Goal: Complete application form: Complete application form

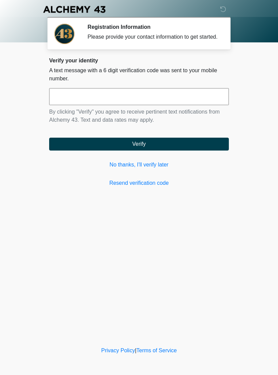
click at [192, 98] on input "text" at bounding box center [139, 96] width 180 height 17
type input "******"
click at [161, 150] on button "Verify" at bounding box center [139, 144] width 180 height 13
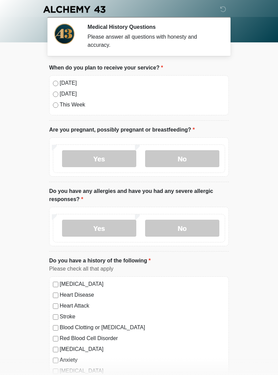
click at [186, 160] on label "No" at bounding box center [182, 158] width 74 height 17
click at [190, 230] on label "No" at bounding box center [182, 228] width 74 height 17
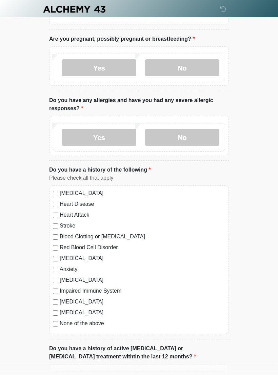
scroll to position [91, 0]
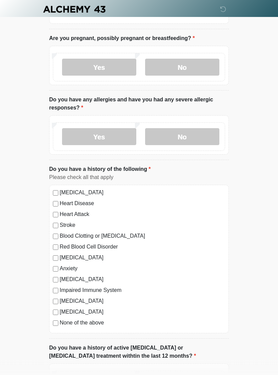
click at [60, 322] on label "None of the above" at bounding box center [142, 323] width 165 height 8
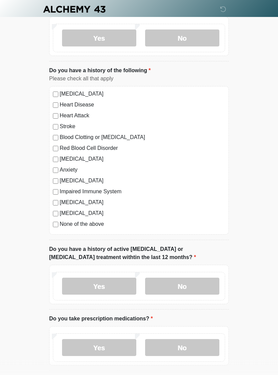
scroll to position [190, 0]
click at [197, 285] on label "No" at bounding box center [182, 286] width 74 height 17
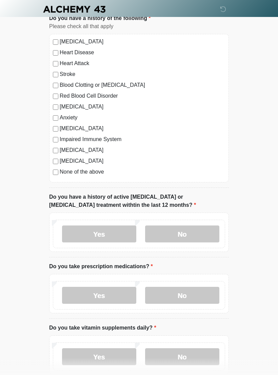
click at [199, 296] on label "No" at bounding box center [182, 295] width 74 height 17
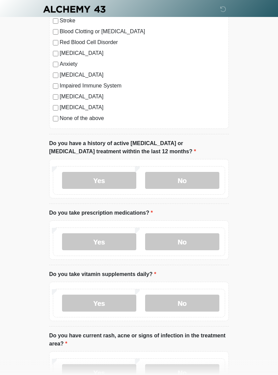
scroll to position [296, 0]
click at [115, 242] on label "Yes" at bounding box center [99, 241] width 74 height 17
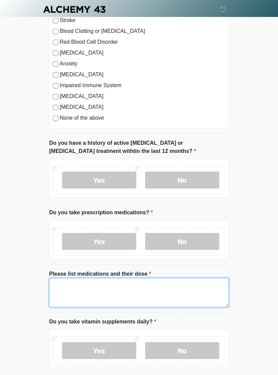
click at [117, 286] on textarea "Please list medications and their dose" at bounding box center [139, 292] width 180 height 29
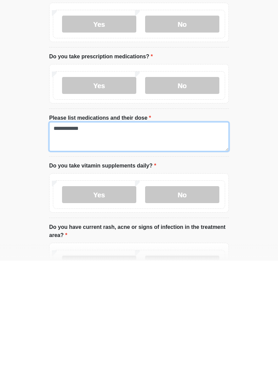
type textarea "**********"
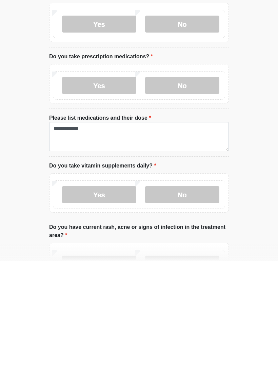
click at [182, 276] on li "Do you take vitamin supplements daily? Do you take vitamin supplements daily? Y…" at bounding box center [139, 304] width 180 height 56
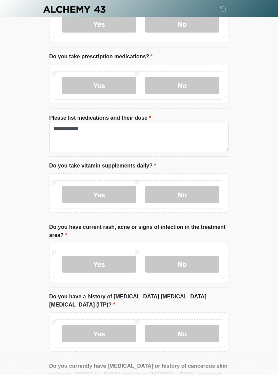
click at [182, 197] on label "No" at bounding box center [182, 194] width 74 height 17
click at [183, 266] on label "No" at bounding box center [182, 263] width 74 height 17
click at [189, 325] on label "No" at bounding box center [182, 333] width 74 height 17
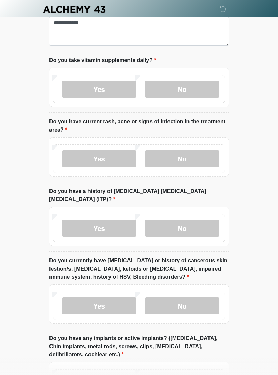
scroll to position [558, 0]
click at [188, 297] on label "No" at bounding box center [182, 305] width 74 height 17
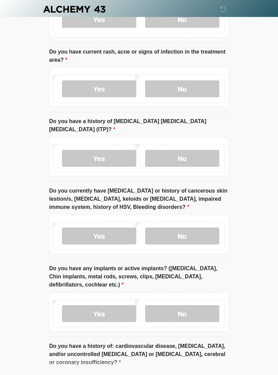
scroll to position [627, 0]
click at [195, 305] on label "No" at bounding box center [182, 313] width 74 height 17
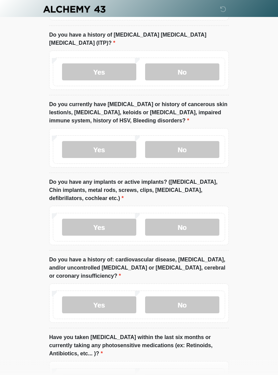
scroll to position [714, 0]
click at [196, 296] on label "No" at bounding box center [182, 304] width 74 height 17
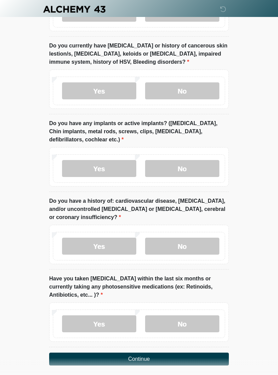
scroll to position [778, 0]
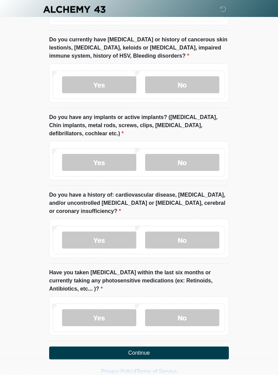
click at [188, 310] on label "No" at bounding box center [182, 317] width 74 height 17
click at [157, 346] on button "Continue" at bounding box center [139, 352] width 180 height 13
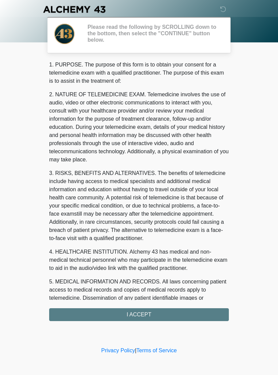
scroll to position [0, 0]
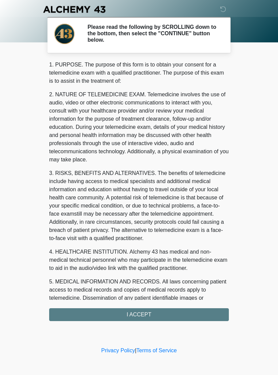
click at [158, 312] on div "1. PURPOSE. The purpose of this form is to obtain your consent for a telemedici…" at bounding box center [139, 191] width 180 height 260
click at [148, 316] on div "1. PURPOSE. The purpose of this form is to obtain your consent for a telemedici…" at bounding box center [139, 191] width 180 height 260
click at [144, 314] on div "1. PURPOSE. The purpose of this form is to obtain your consent for a telemedici…" at bounding box center [139, 191] width 180 height 260
click at [145, 313] on div "1. PURPOSE. The purpose of this form is to obtain your consent for a telemedici…" at bounding box center [139, 191] width 180 height 260
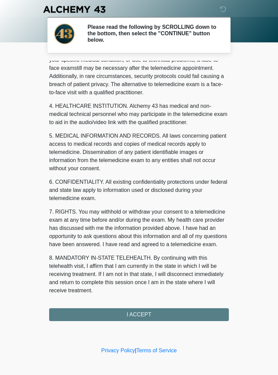
click at [137, 317] on button "I ACCEPT" at bounding box center [139, 314] width 180 height 13
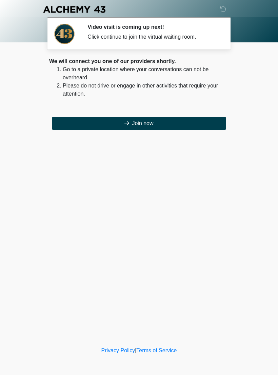
click at [155, 123] on button "Join now" at bounding box center [139, 123] width 174 height 13
click at [158, 125] on button "Join now" at bounding box center [139, 123] width 174 height 13
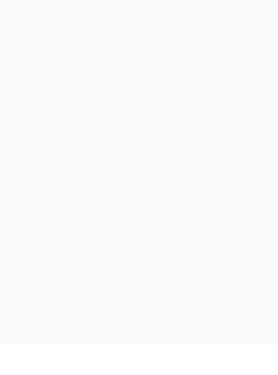
scroll to position [2, 0]
click at [39, 9] on span "Alchemy 43" at bounding box center [33, 7] width 28 height 6
